Goal: Task Accomplishment & Management: Use online tool/utility

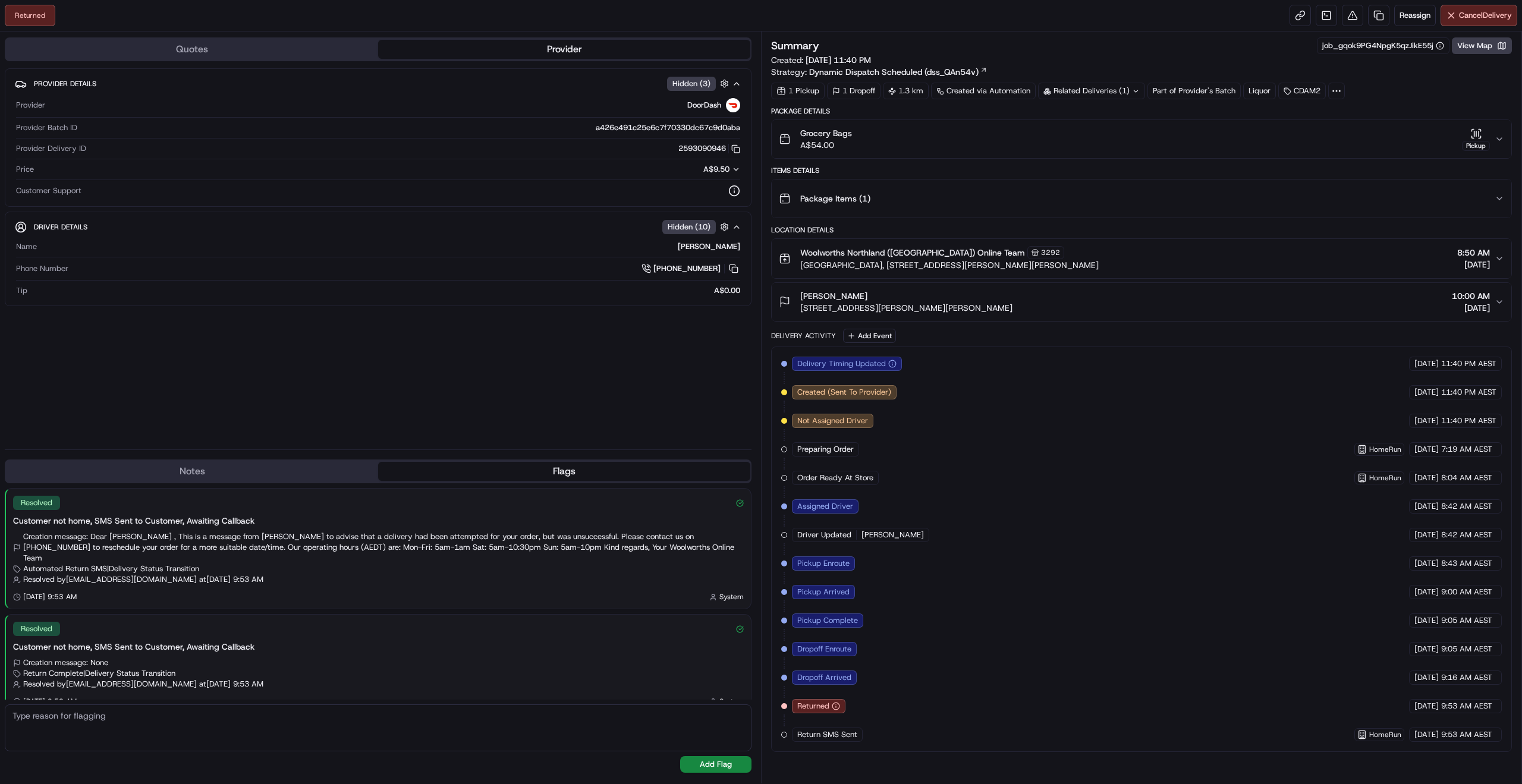
scroll to position [4, 0]
click at [1421, 13] on div "A unique identifier for this delivery. This ID is searchable in the dashboard. …" at bounding box center [1383, 24] width 228 height 28
click at [1415, 8] on button "Reassign" at bounding box center [1415, 15] width 42 height 21
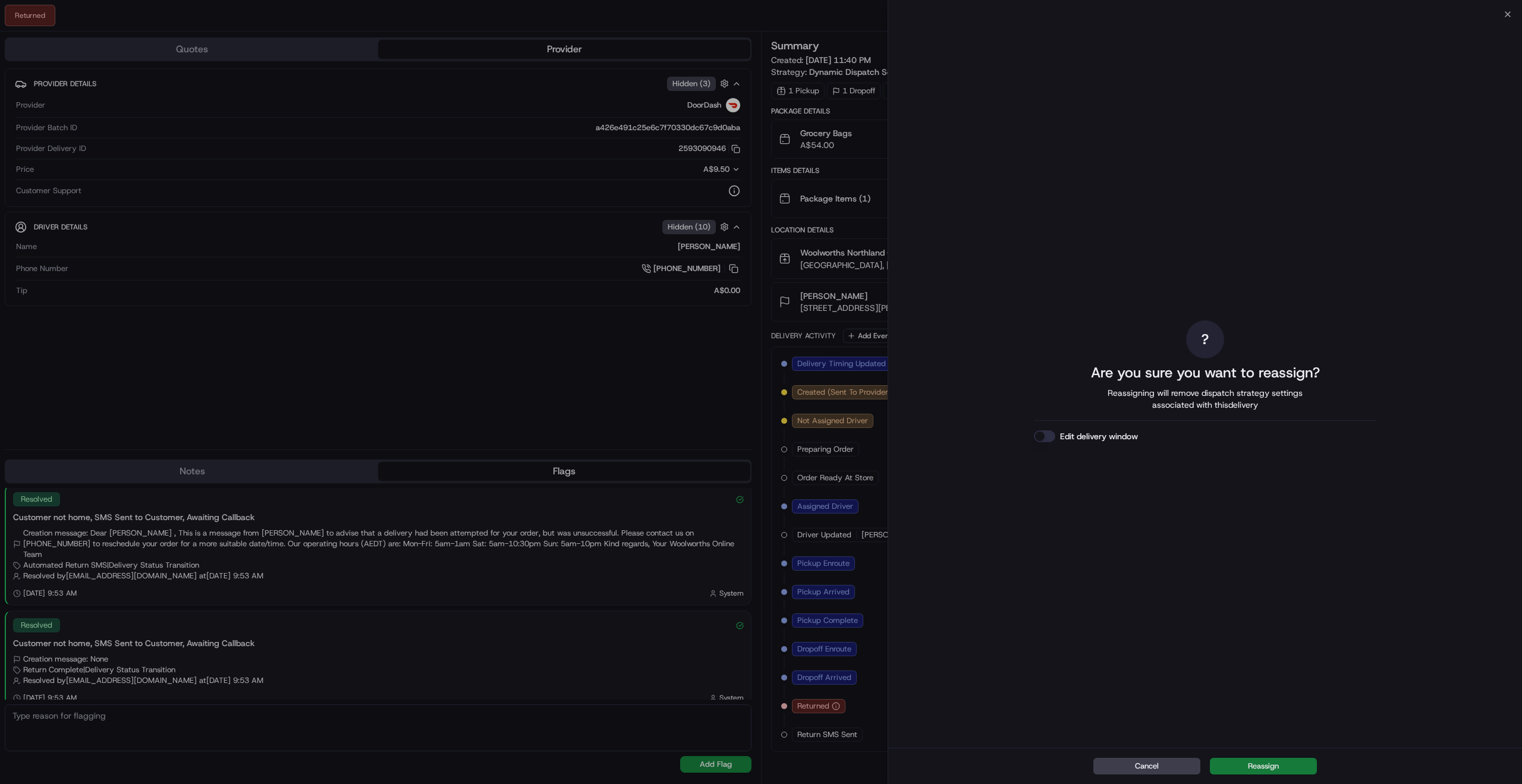
click at [1268, 766] on button "Reassign" at bounding box center [1264, 766] width 107 height 17
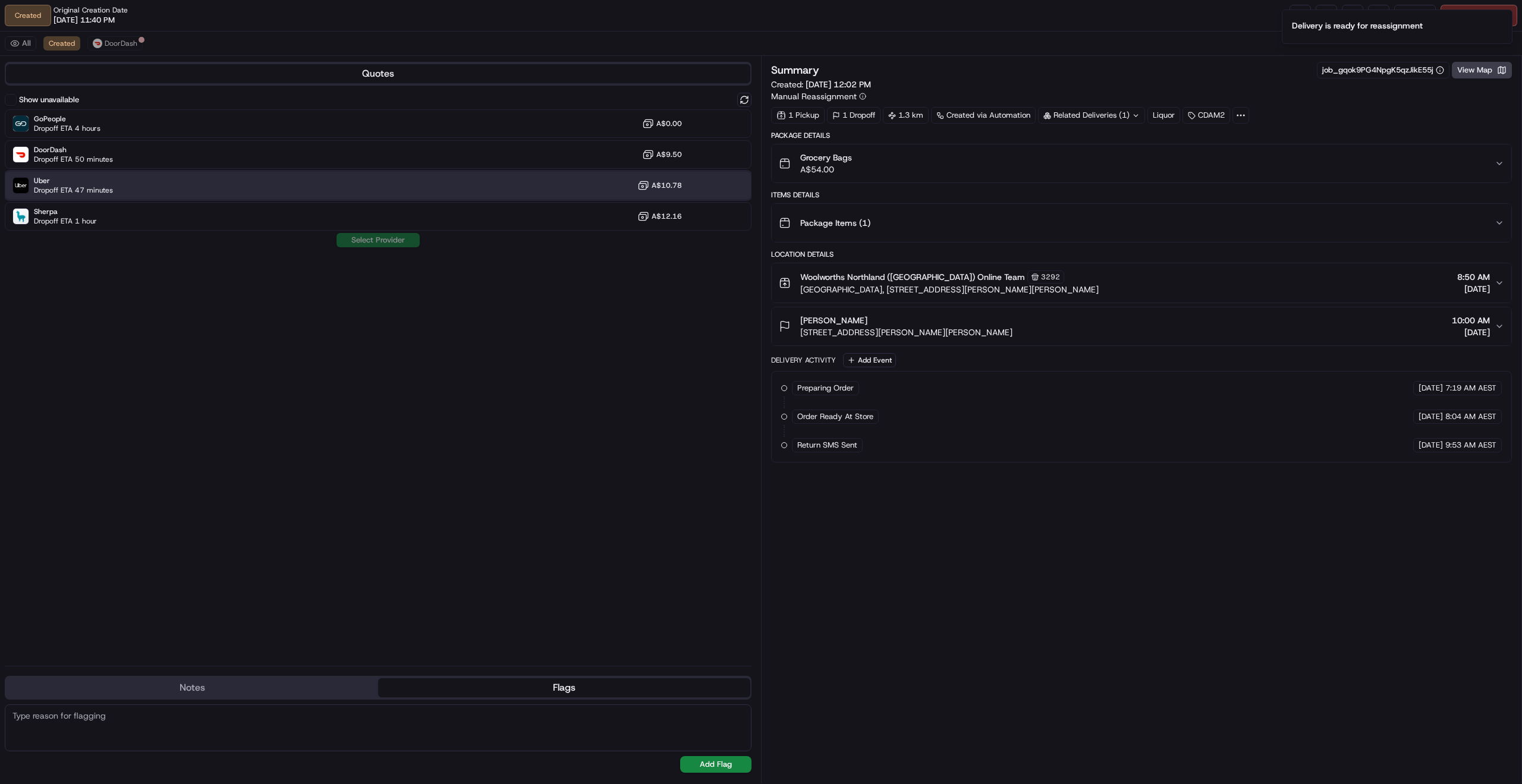
click at [189, 178] on div "Uber Dropoff ETA 47 minutes A$10.78" at bounding box center [378, 186] width 747 height 28
click at [364, 241] on button "Assign Provider" at bounding box center [378, 240] width 84 height 14
